Goal: Information Seeking & Learning: Learn about a topic

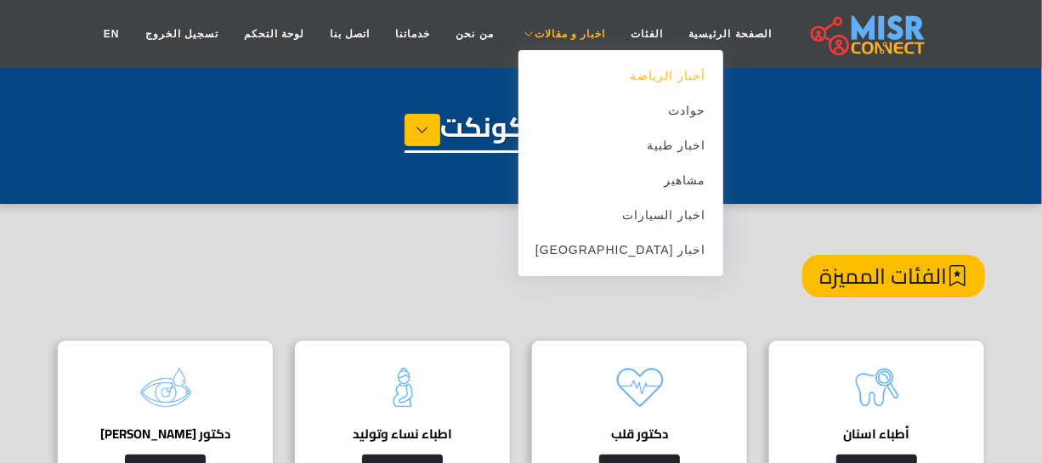
click at [634, 76] on link "أخبار الرياضة" at bounding box center [620, 76] width 205 height 35
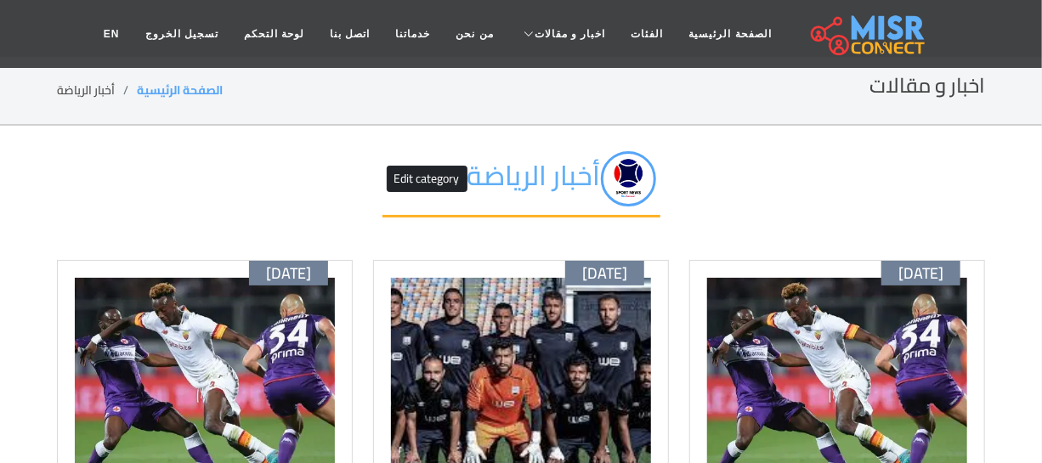
scroll to position [154, 0]
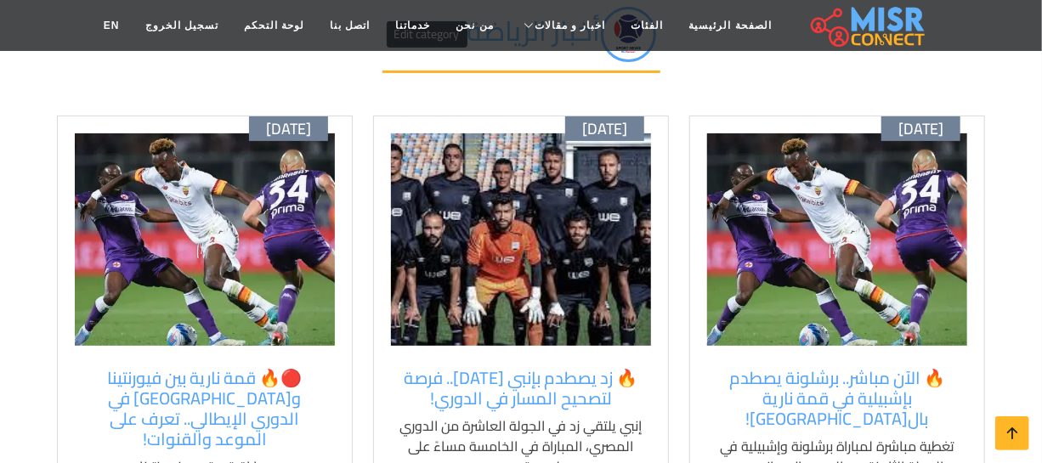
click at [834, 258] on img at bounding box center [837, 239] width 260 height 212
click at [510, 246] on img at bounding box center [521, 239] width 260 height 212
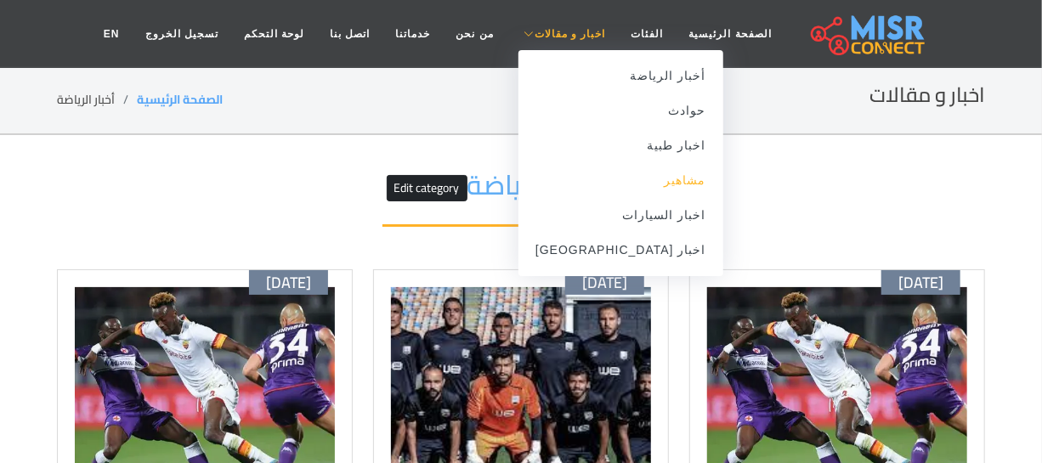
click at [629, 178] on link "مشاهير" at bounding box center [620, 180] width 205 height 35
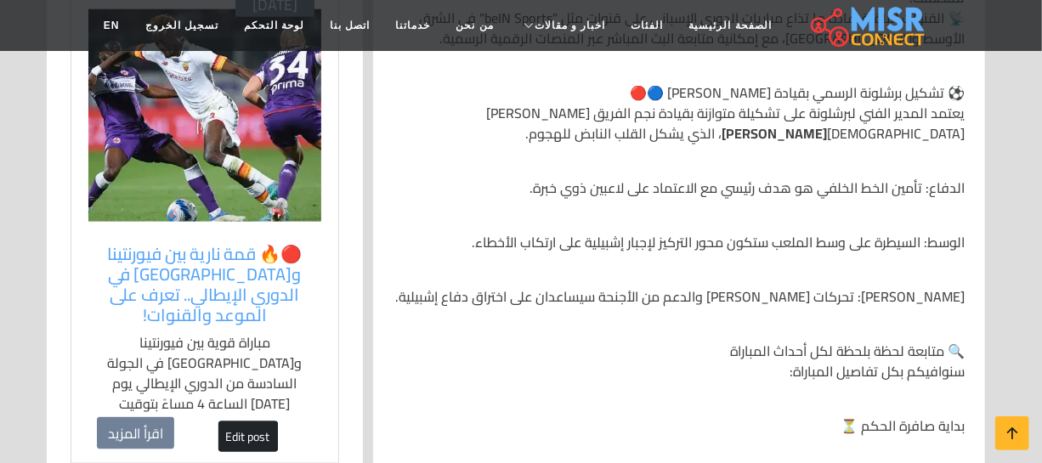
scroll to position [1081, 0]
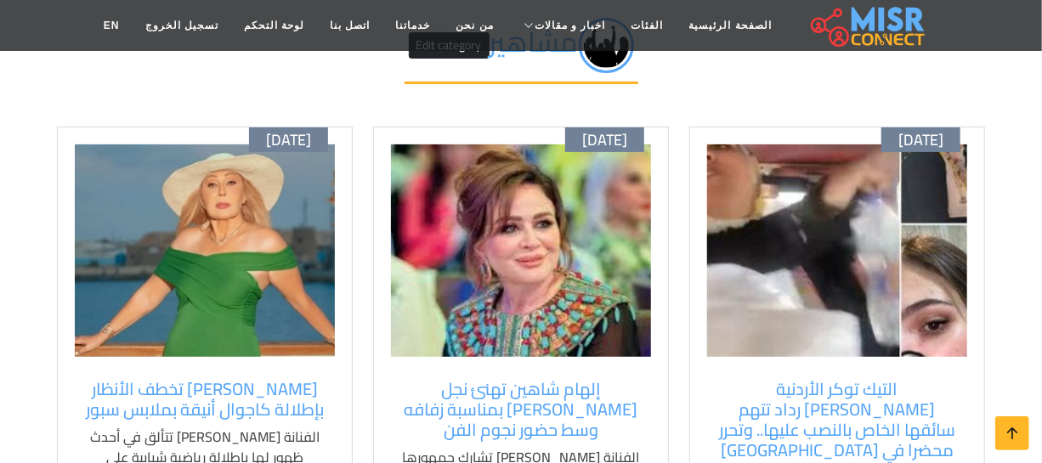
scroll to position [231, 0]
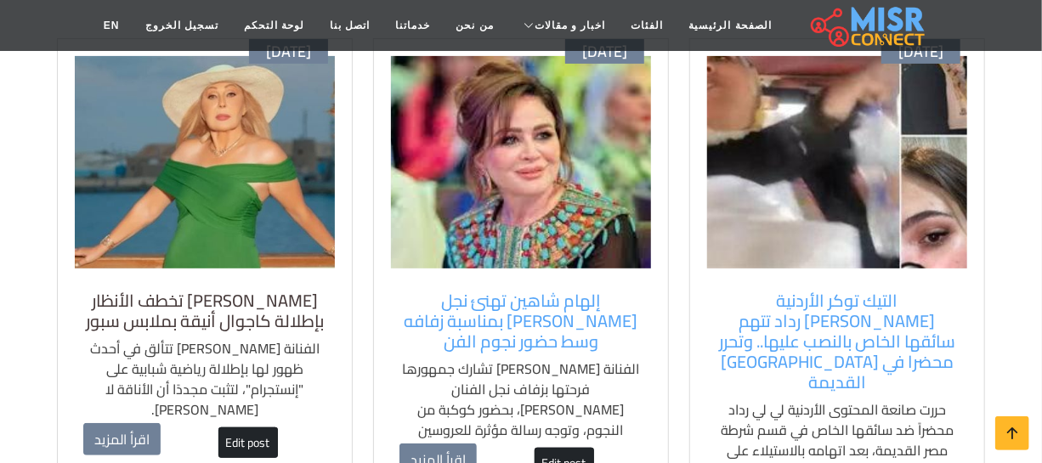
click at [234, 291] on h5 "[PERSON_NAME] تخطف الأنظار بإطلالة كاجوال أنيقة بملابس سبور" at bounding box center [204, 311] width 243 height 41
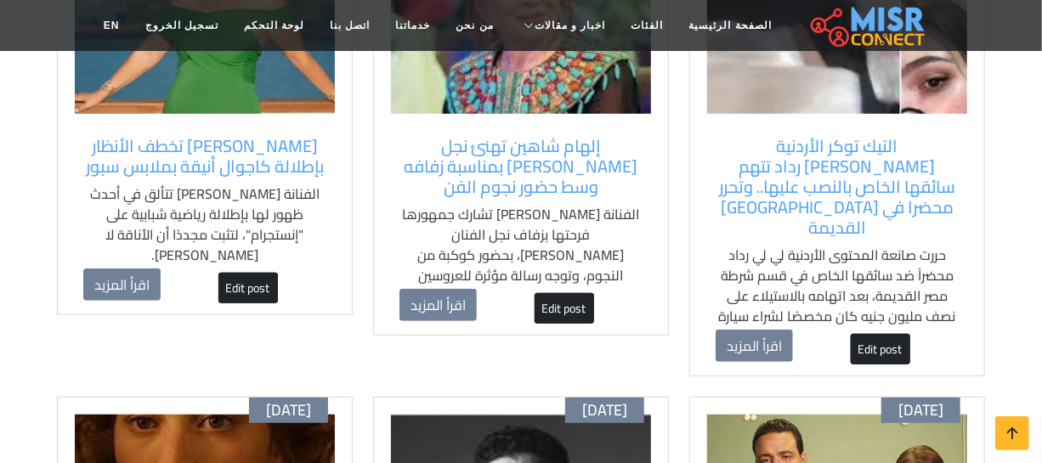
scroll to position [618, 0]
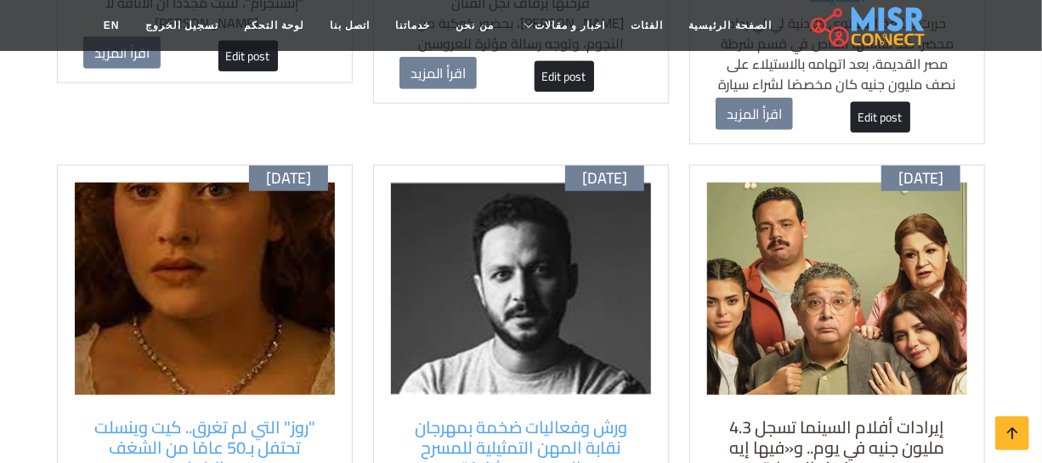
click at [833, 417] on h5 "إيرادات أفلام السينما تسجل 4.3 مليون جنيه في يوم.. و«فيها إيه يعني» يواصل الصدا…" at bounding box center [836, 447] width 243 height 61
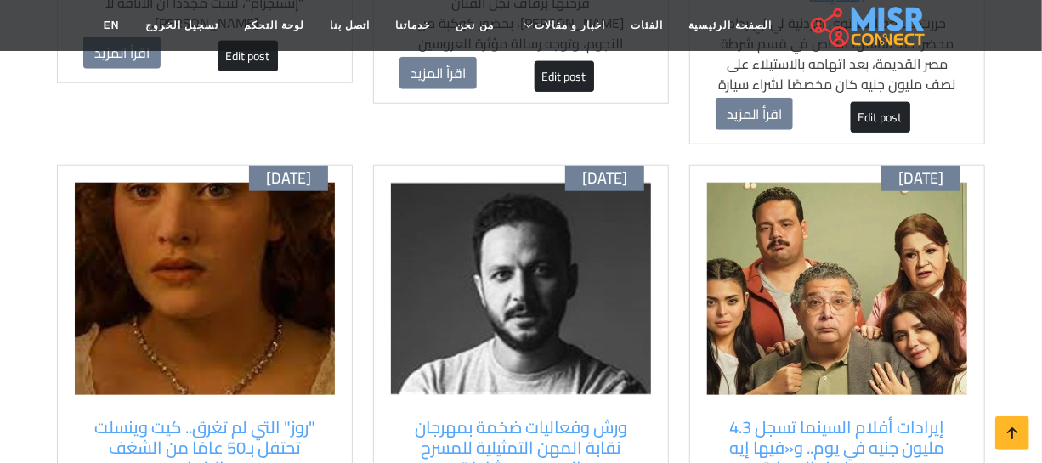
click at [449, 274] on img at bounding box center [521, 289] width 260 height 212
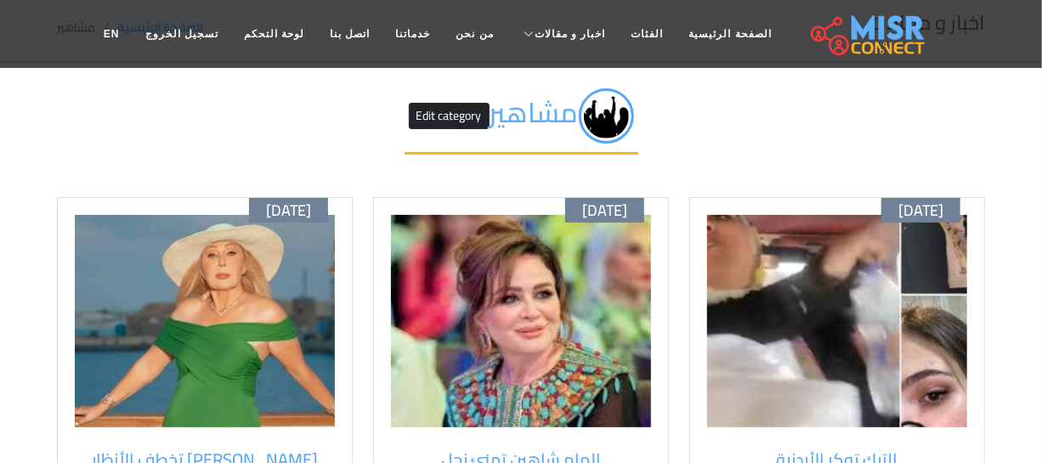
scroll to position [154, 0]
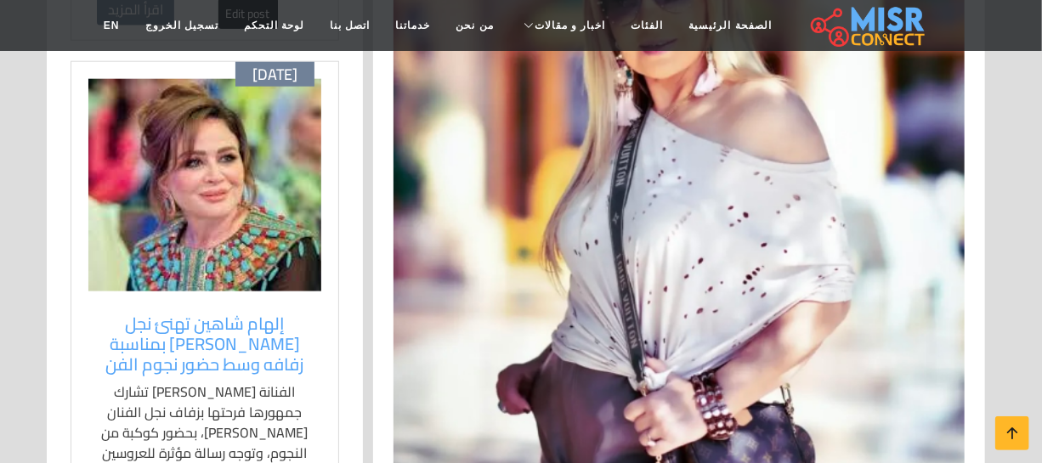
scroll to position [695, 0]
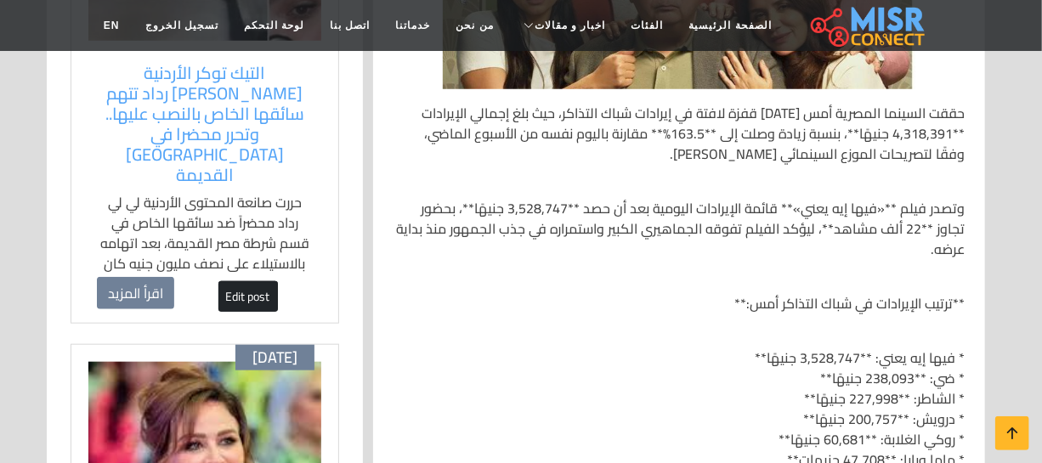
scroll to position [308, 0]
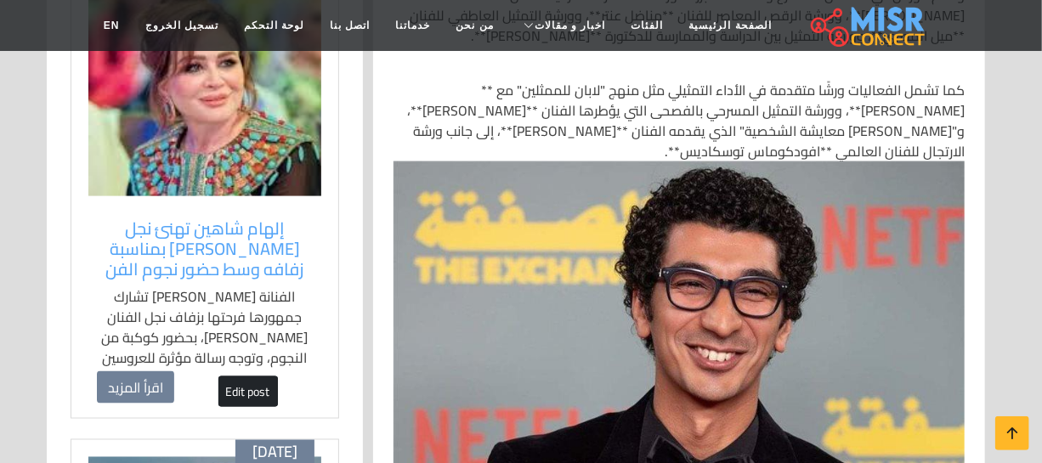
scroll to position [1313, 0]
